Goal: Communication & Community: Ask a question

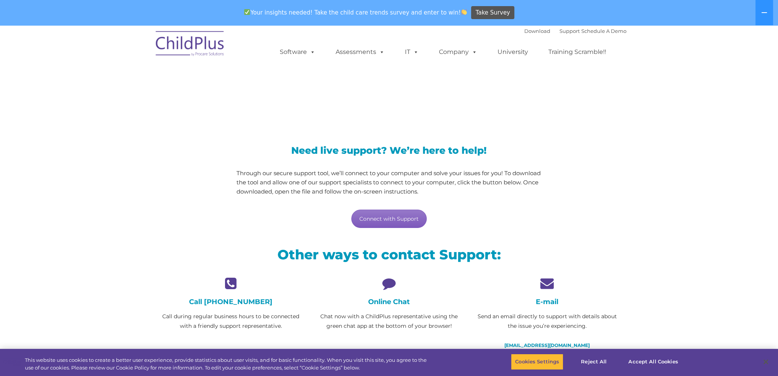
click at [410, 219] on link "Connect with Support" at bounding box center [389, 219] width 75 height 18
click at [410, 222] on link "Connect with Support" at bounding box center [389, 219] width 75 height 18
click at [388, 285] on icon at bounding box center [389, 283] width 147 height 13
click at [650, 108] on div "LiveSupport with SplashTop" at bounding box center [389, 87] width 778 height 71
click at [649, 108] on div "LiveSupport with SplashTop" at bounding box center [389, 87] width 778 height 71
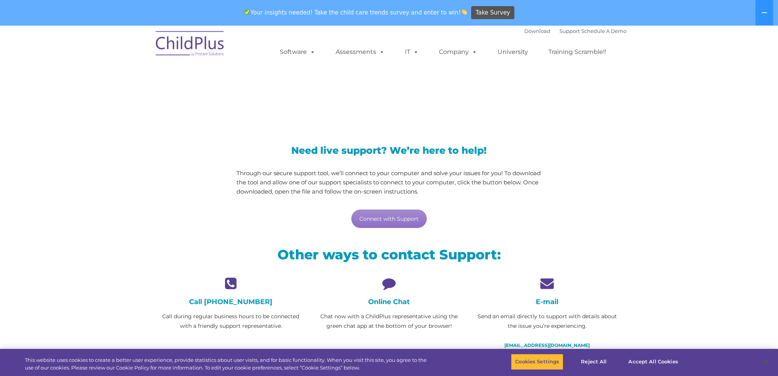
click at [386, 285] on icon at bounding box center [389, 283] width 147 height 13
click at [385, 285] on icon at bounding box center [389, 283] width 147 height 13
click at [385, 284] on icon at bounding box center [389, 283] width 147 height 13
click at [385, 282] on icon at bounding box center [389, 283] width 147 height 13
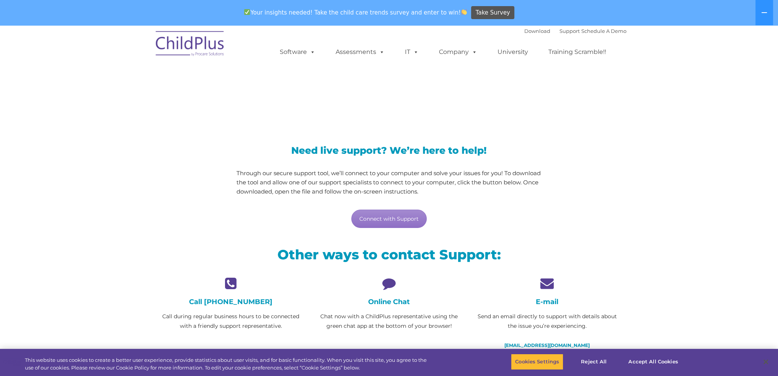
click at [385, 282] on icon at bounding box center [389, 283] width 147 height 13
click at [395, 282] on icon at bounding box center [389, 283] width 147 height 13
click at [545, 285] on icon at bounding box center [547, 283] width 147 height 13
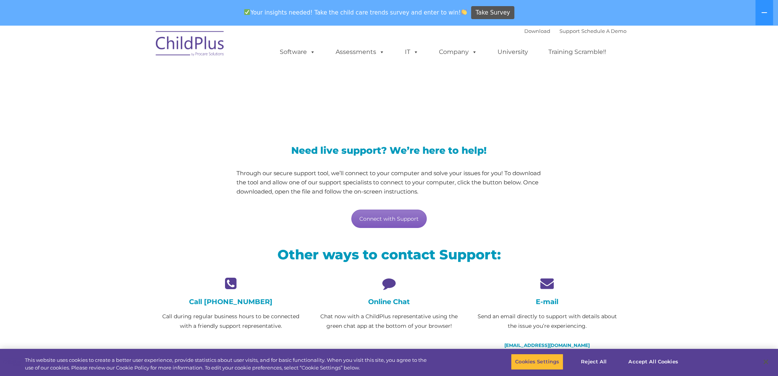
click at [374, 216] on link "Connect with Support" at bounding box center [389, 219] width 75 height 18
click at [375, 216] on link "Connect with Support" at bounding box center [389, 219] width 75 height 18
click at [389, 283] on icon at bounding box center [389, 283] width 147 height 13
